Goal: Transaction & Acquisition: Purchase product/service

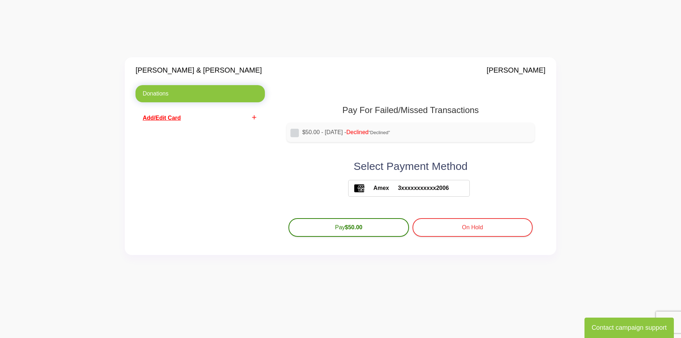
click at [174, 116] on span "Add/Edit Card" at bounding box center [162, 118] width 38 height 6
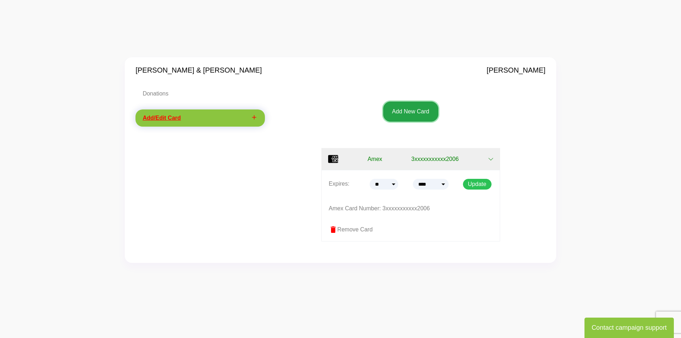
click at [412, 113] on button "Add New Card" at bounding box center [410, 111] width 55 height 20
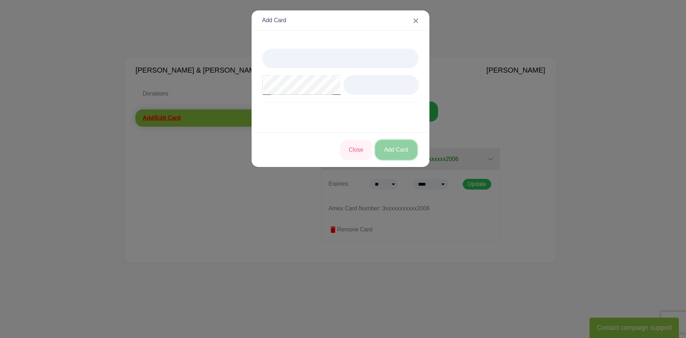
click at [401, 151] on button "Add Card" at bounding box center [396, 150] width 42 height 20
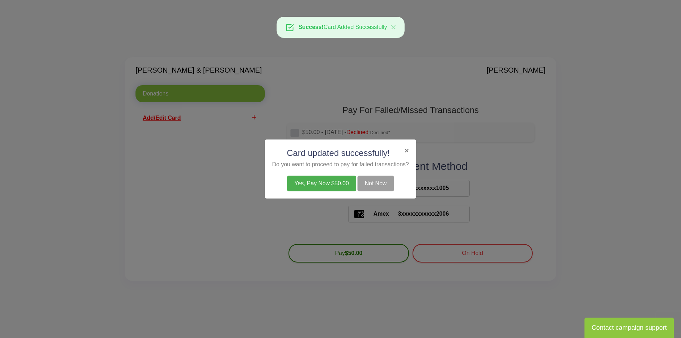
click at [336, 185] on button "Yes, Pay Now $50.00" at bounding box center [321, 183] width 69 height 16
